Goal: Find specific page/section

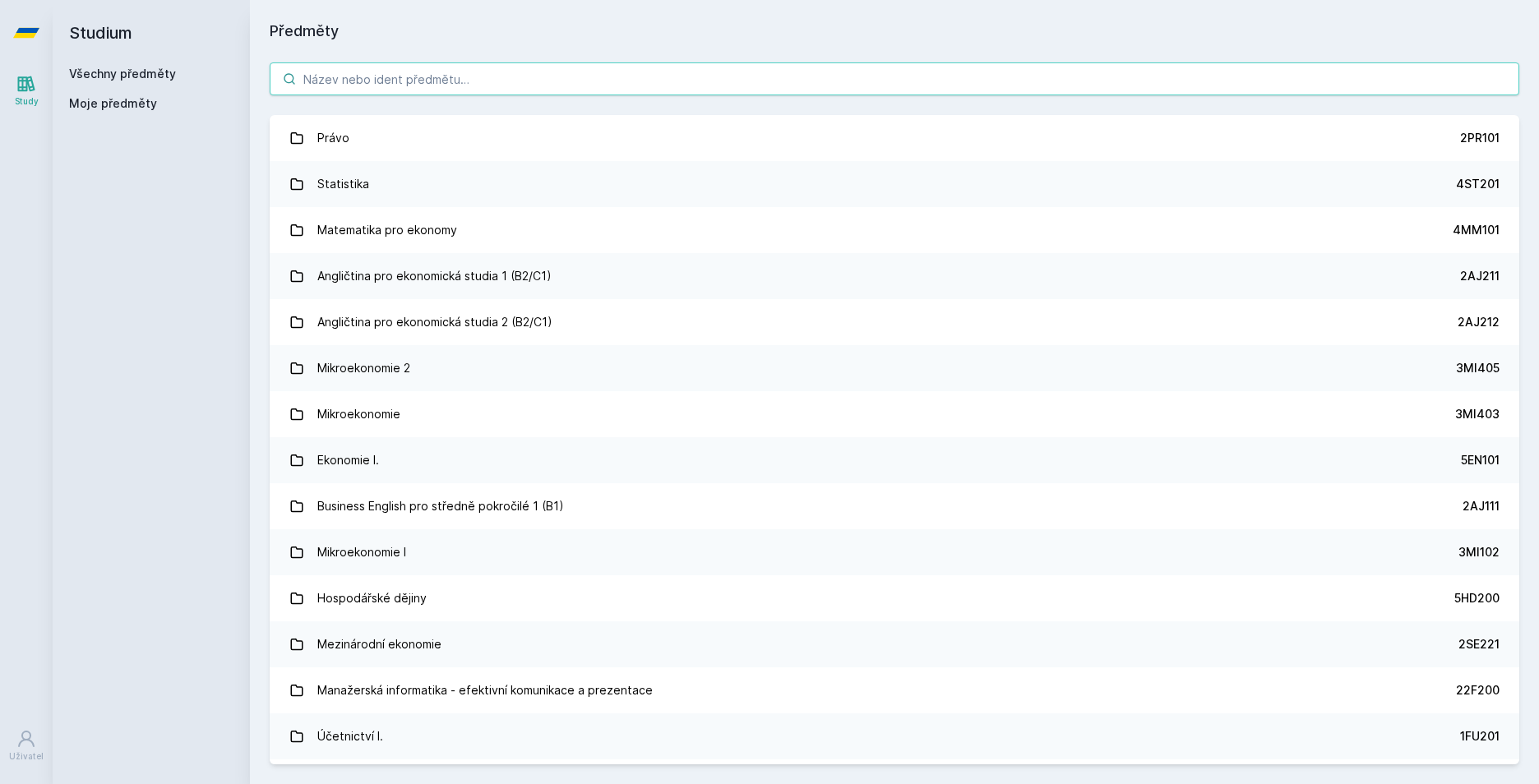
click at [524, 77] on input "search" at bounding box center [895, 79] width 1250 height 33
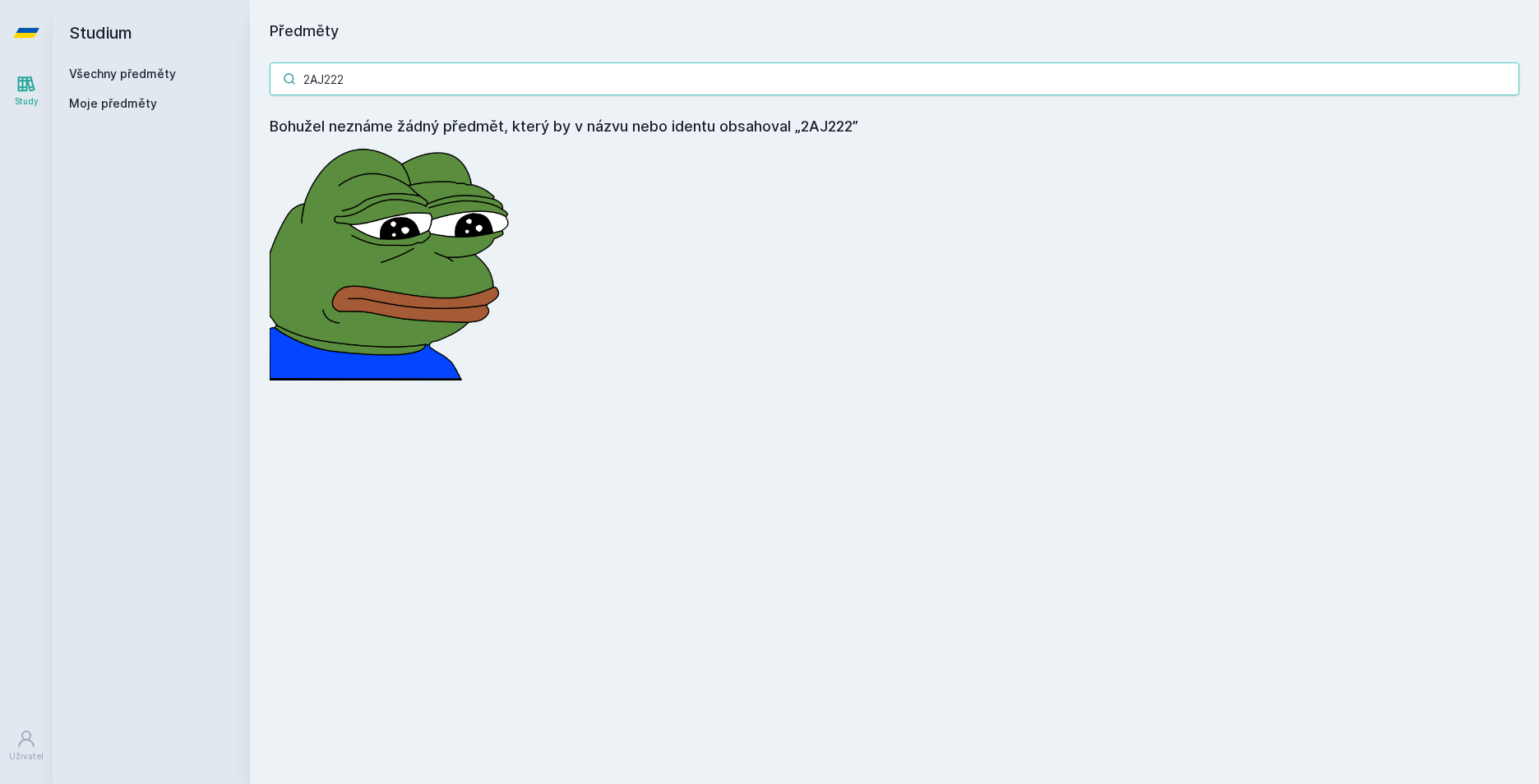
type input "2AJ222"
click at [286, 77] on icon at bounding box center [289, 78] width 13 height 13
click at [40, 28] on link at bounding box center [26, 33] width 52 height 66
click at [131, 73] on link "Všechny předměty" at bounding box center [122, 73] width 107 height 14
click at [116, 71] on link "Všechny předměty" at bounding box center [122, 73] width 107 height 14
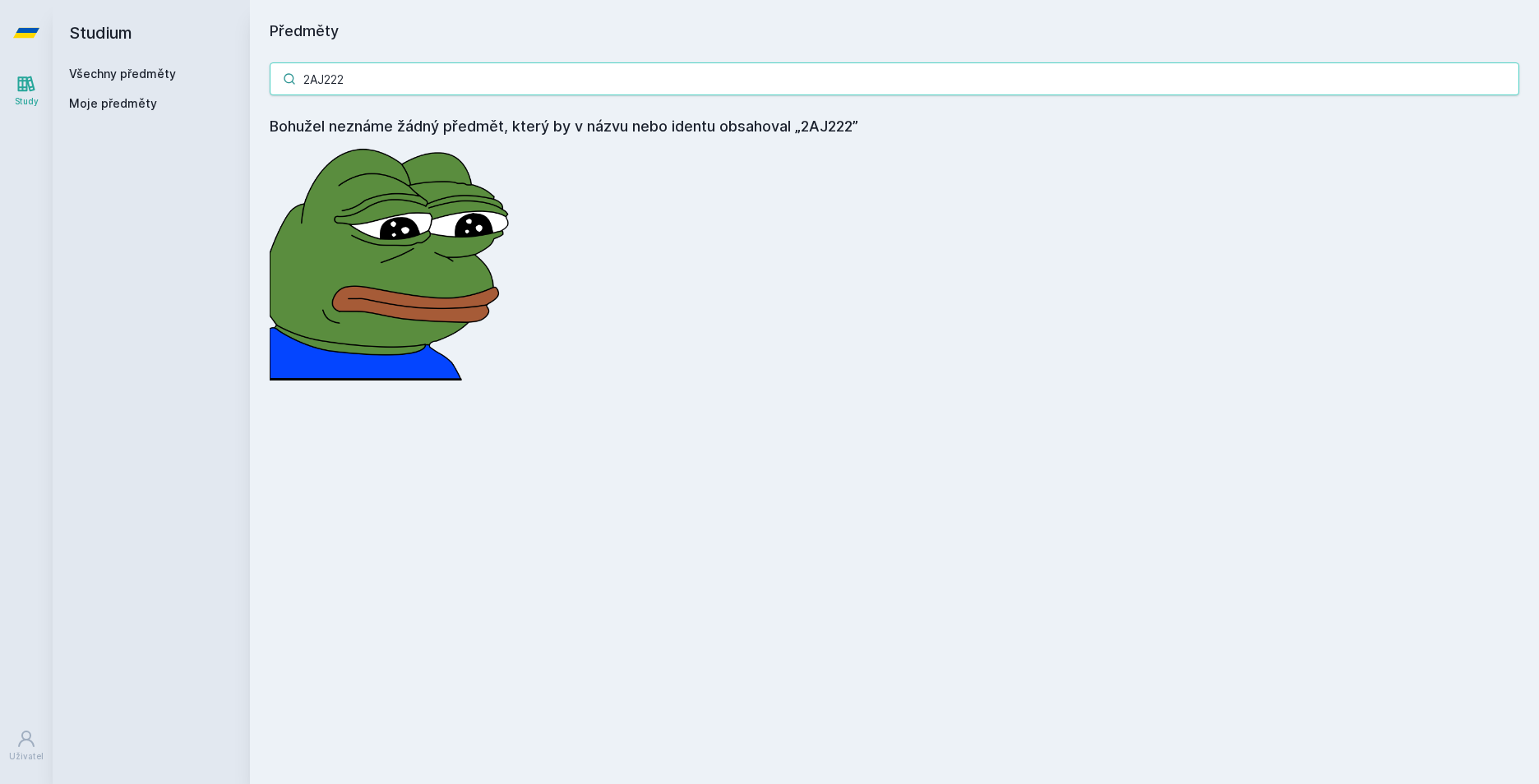
click at [1506, 80] on input "2AJ222" at bounding box center [895, 79] width 1250 height 33
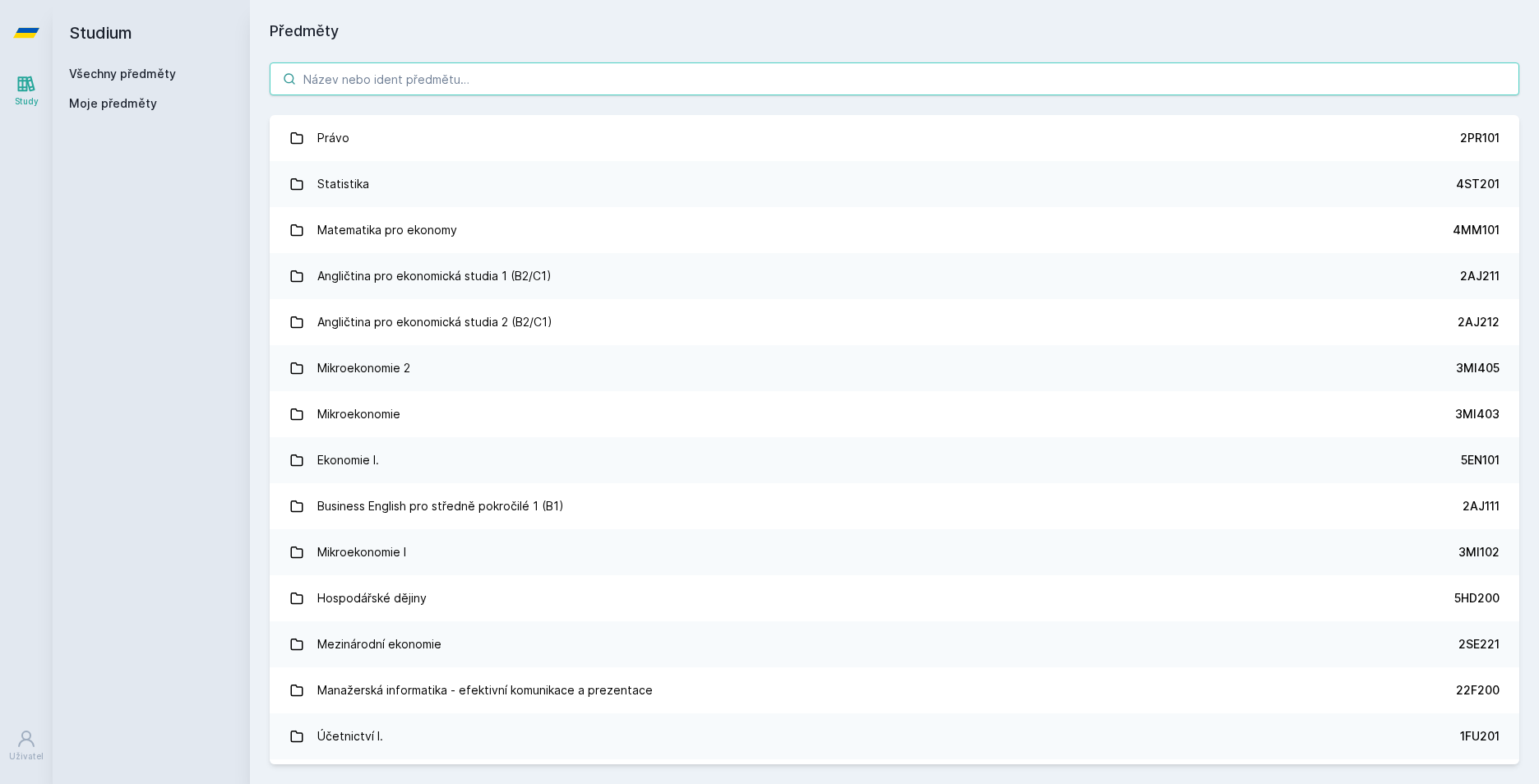
click at [351, 81] on input "search" at bounding box center [895, 79] width 1250 height 33
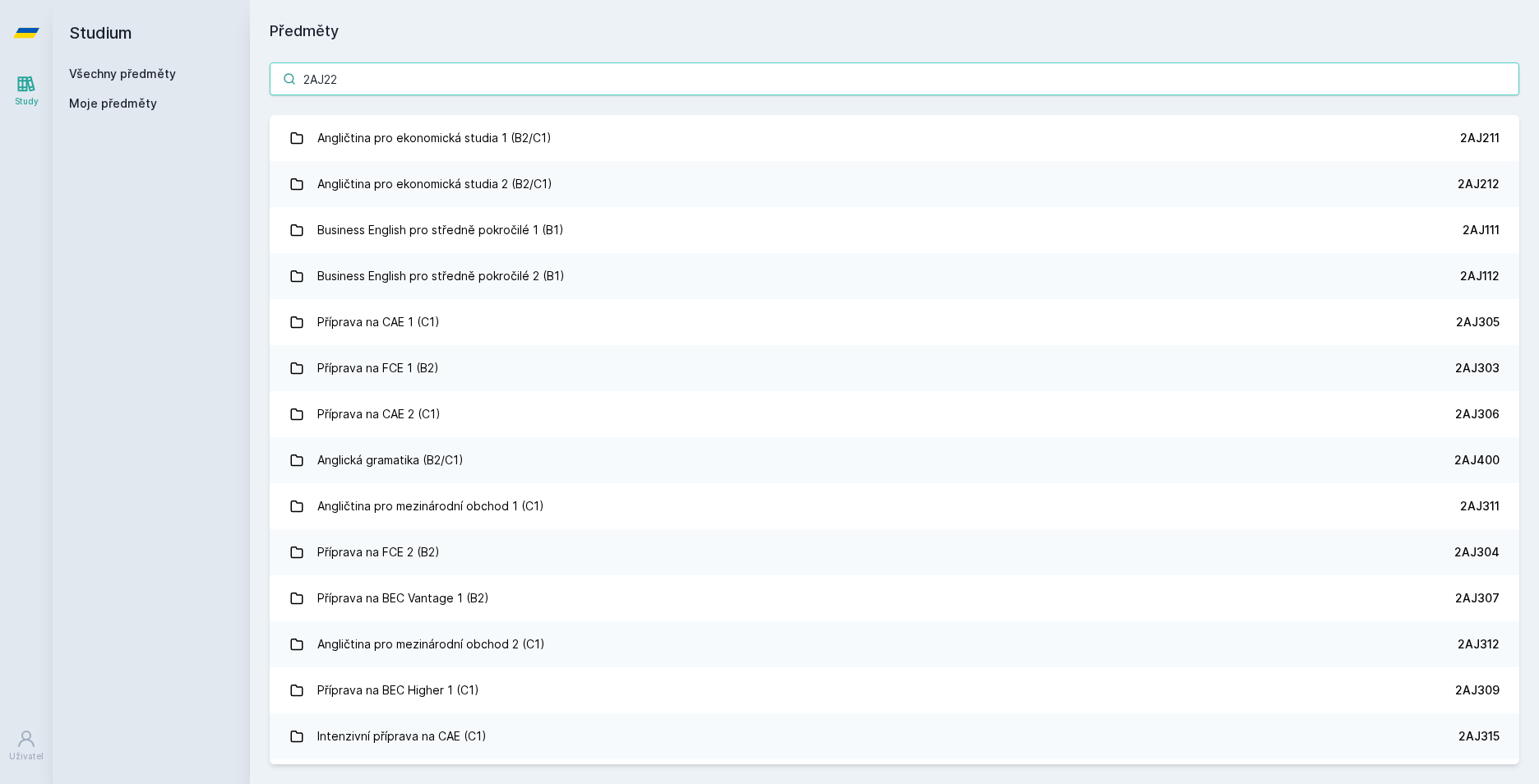
type input "2AJ222"
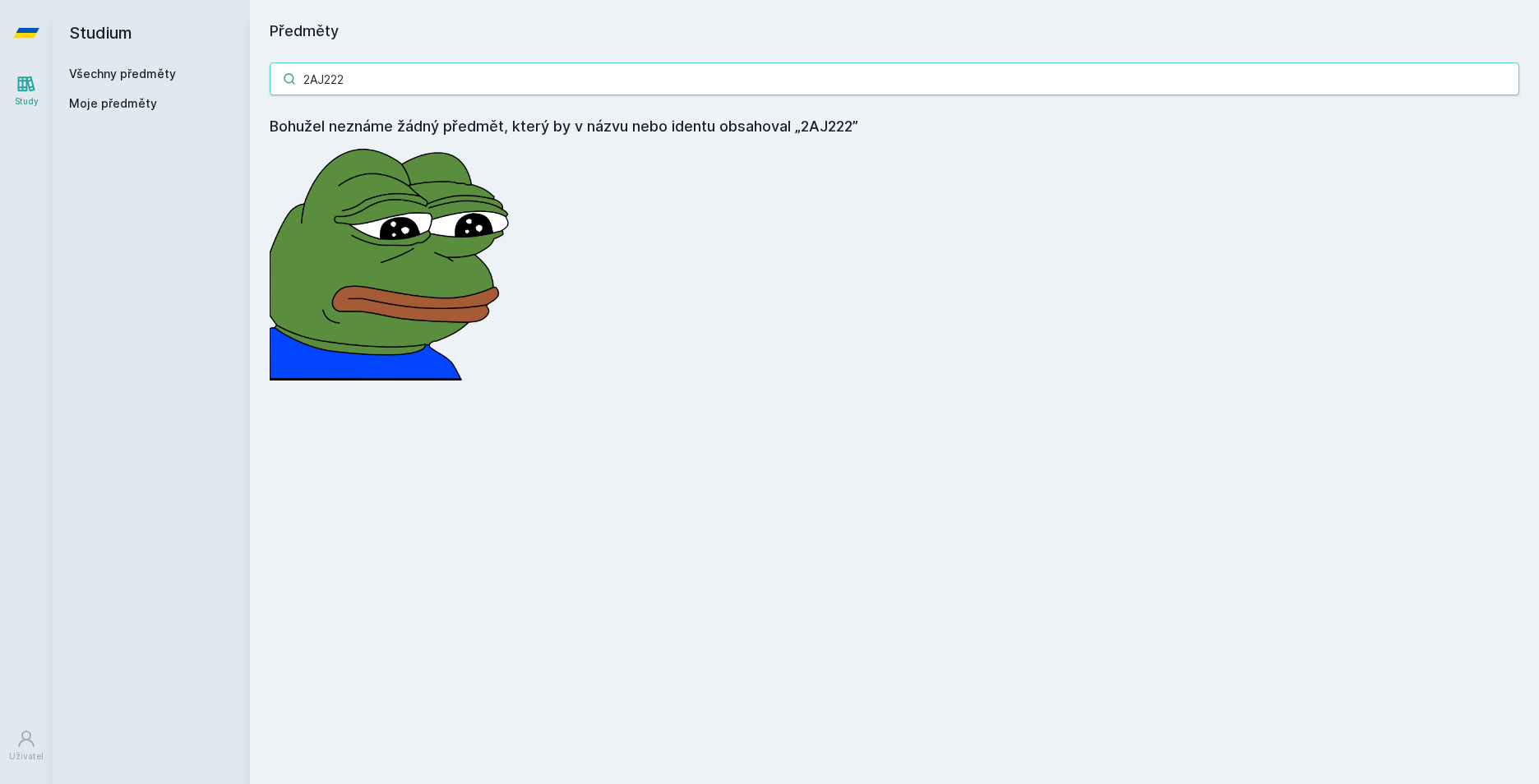
click at [1505, 78] on input "2AJ222" at bounding box center [895, 79] width 1250 height 33
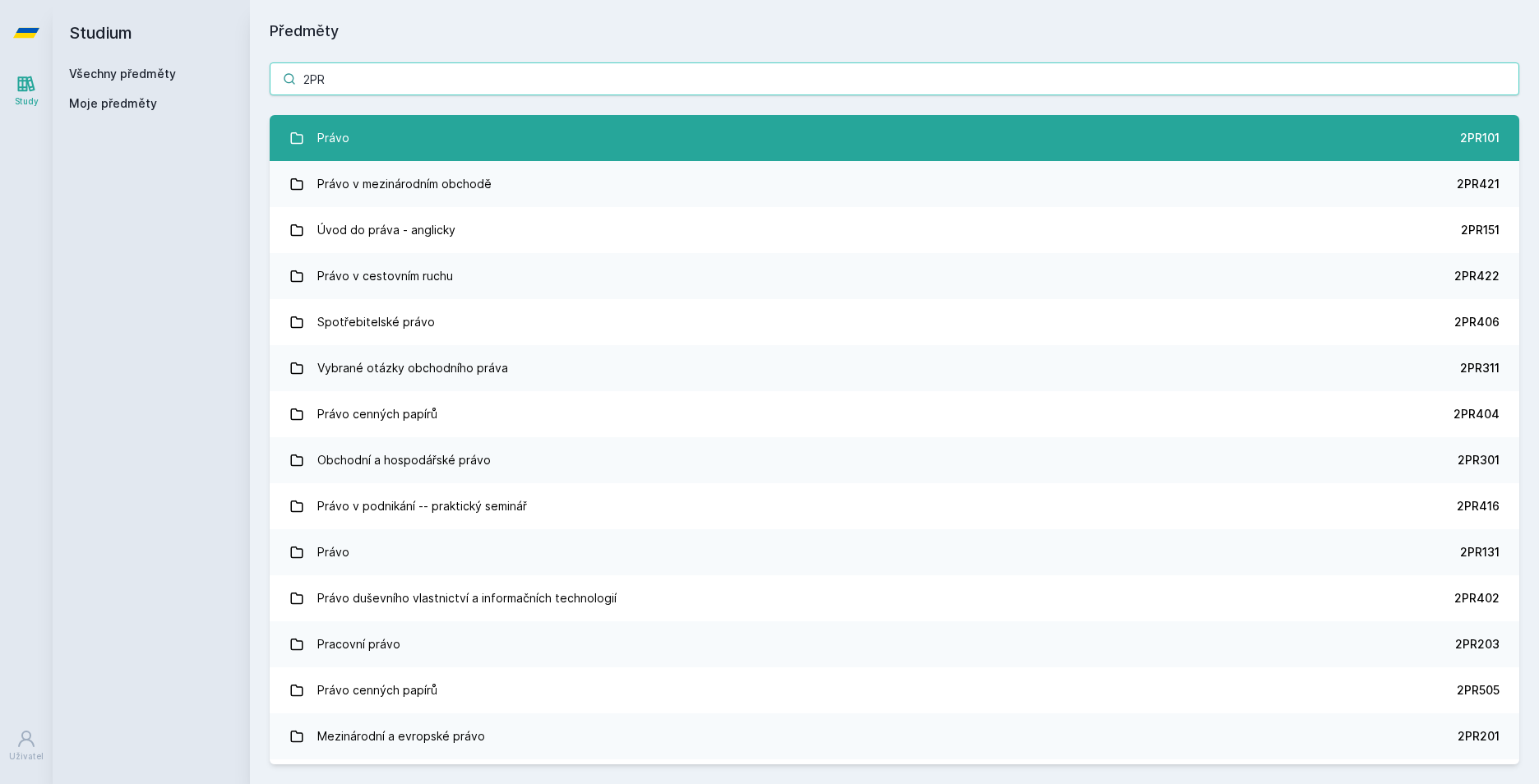
type input "2PR"
click at [325, 141] on div "Právo" at bounding box center [333, 138] width 32 height 33
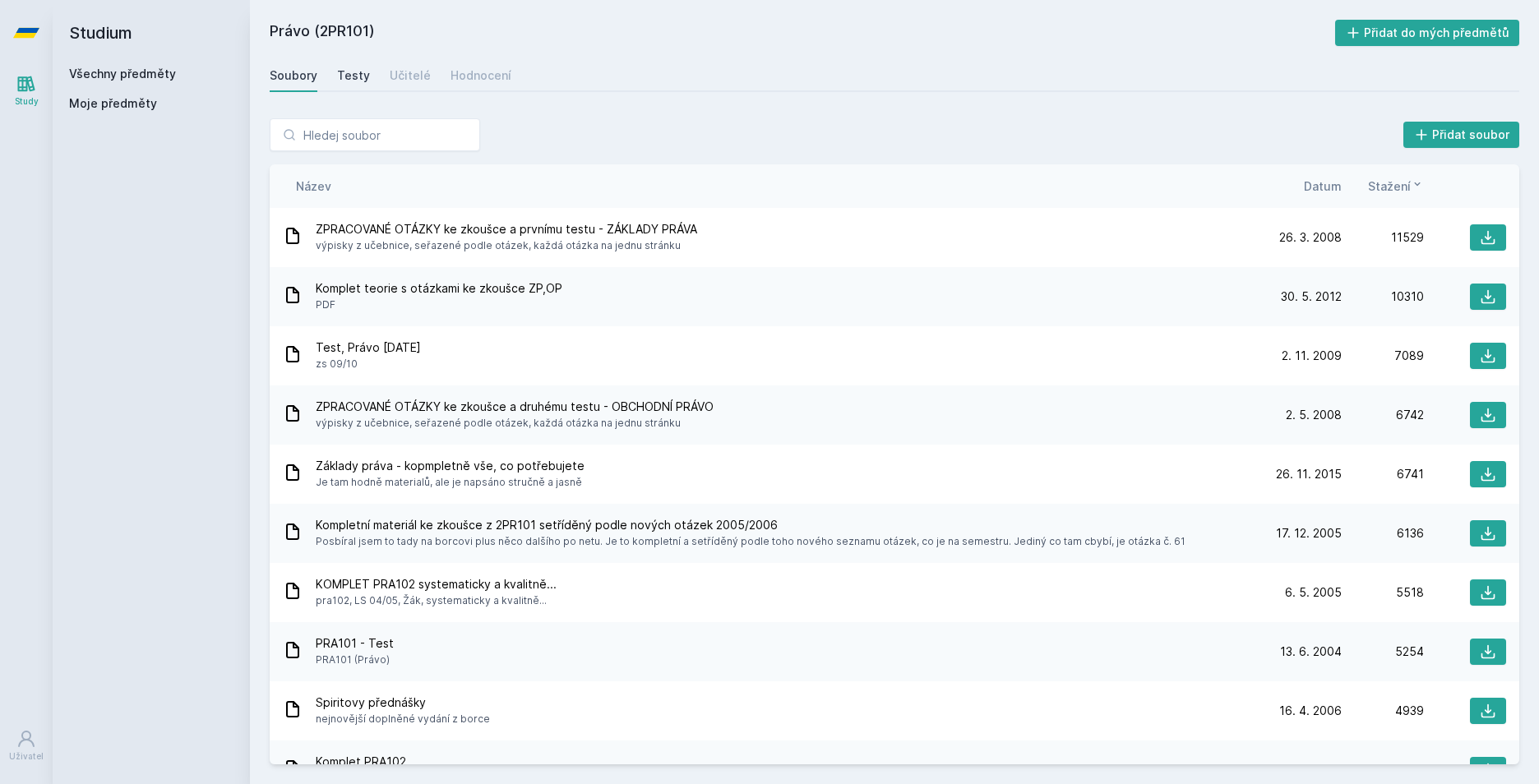
click at [353, 73] on div "Testy" at bounding box center [353, 75] width 33 height 16
